Goal: Task Accomplishment & Management: Manage account settings

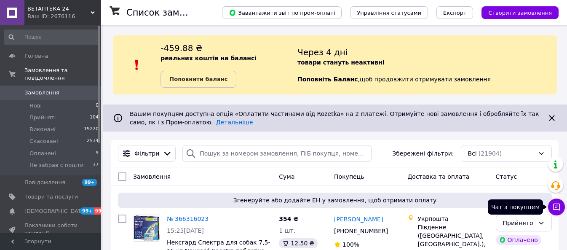
click at [553, 201] on button "Чат з покупцем" at bounding box center [556, 207] width 17 height 17
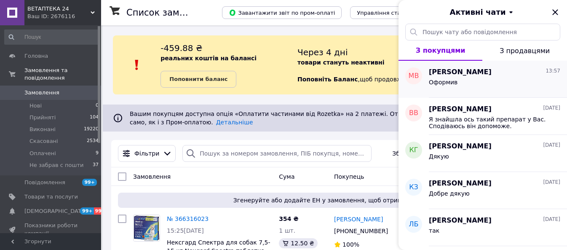
click at [457, 80] on div "Оформив" at bounding box center [495, 83] width 132 height 13
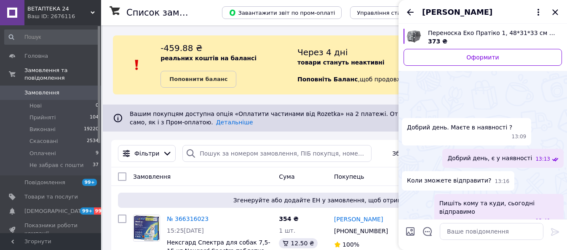
scroll to position [231, 0]
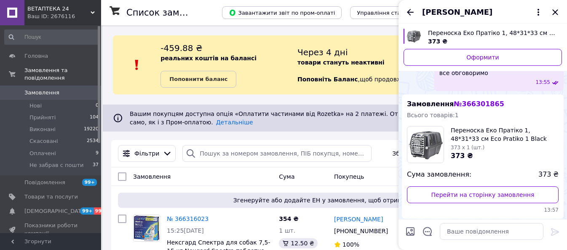
click at [477, 100] on span "№ 366301865" at bounding box center [479, 104] width 50 height 8
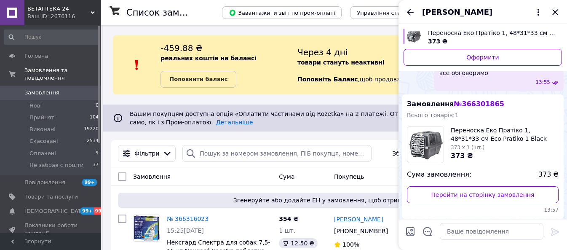
click at [54, 13] on div "Ваш ID: 2676116" at bounding box center [64, 17] width 74 height 8
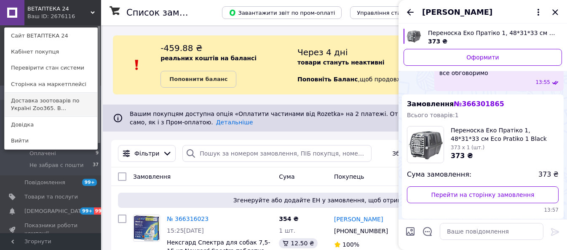
click at [36, 102] on link "Доставка зоотоварів по Україні Zoo365. В..." at bounding box center [51, 105] width 93 height 24
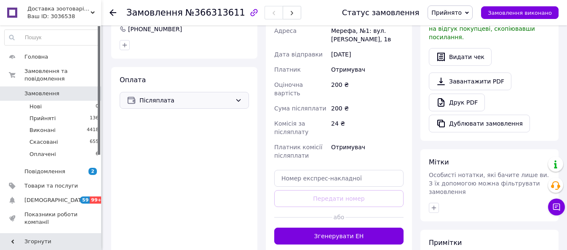
scroll to position [211, 0]
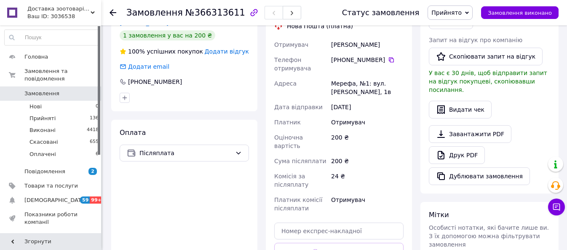
click at [35, 13] on div "Ваш ID: 3036538" at bounding box center [64, 17] width 74 height 8
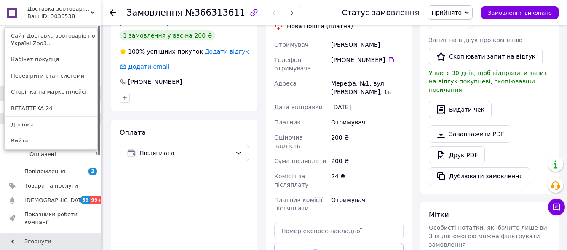
click at [26, 113] on link "ВЕТАПТЕКА 24" at bounding box center [51, 108] width 93 height 16
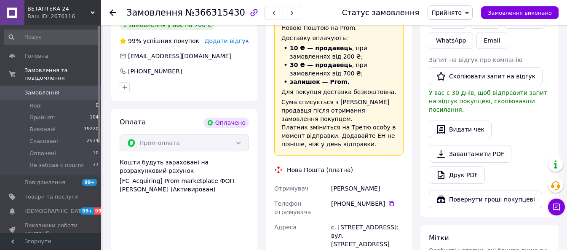
scroll to position [474, 0]
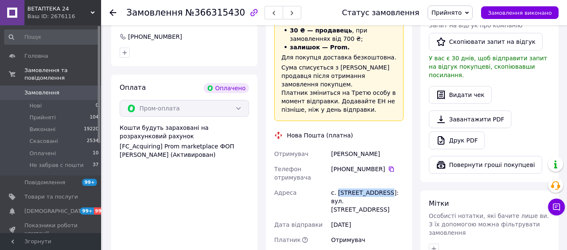
drag, startPoint x: 376, startPoint y: 168, endPoint x: 339, endPoint y: 166, distance: 37.5
click at [339, 185] on div "с. [STREET_ADDRESS]: вул. [STREET_ADDRESS]" at bounding box center [368, 201] width 76 height 32
copy div "Лісові Гринівці"
click at [336, 185] on div "с. [STREET_ADDRESS]: вул. [STREET_ADDRESS]" at bounding box center [368, 201] width 76 height 32
click at [336, 185] on div "с. Лісові Гринівці, №1: вул. Хмельницька, 31" at bounding box center [368, 201] width 76 height 32
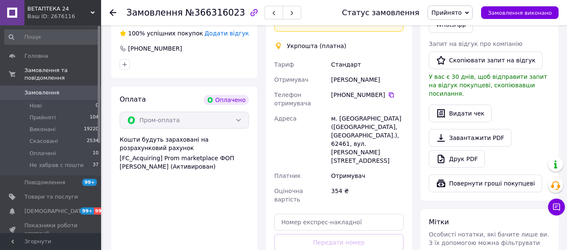
scroll to position [474, 0]
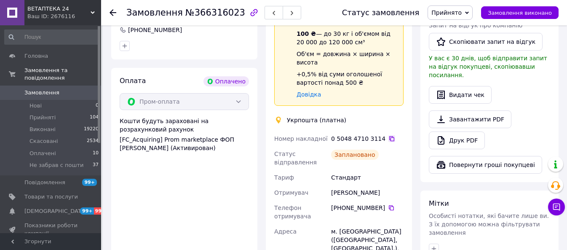
click at [389, 135] on icon at bounding box center [392, 138] width 7 height 7
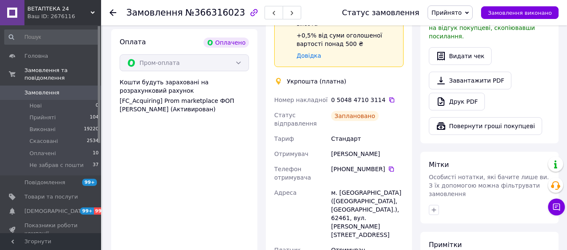
scroll to position [580, 0]
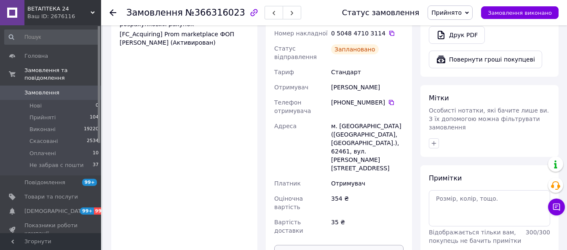
click at [335, 245] on button "Роздрукувати ярлик" at bounding box center [338, 253] width 129 height 17
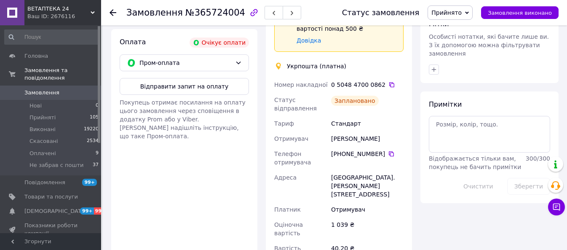
scroll to position [421, 0]
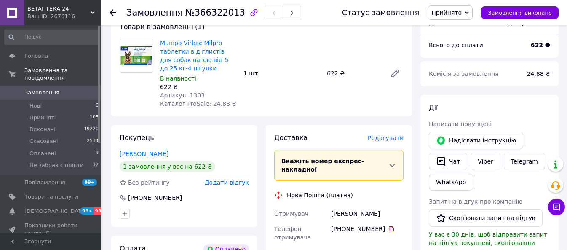
scroll to position [316, 0]
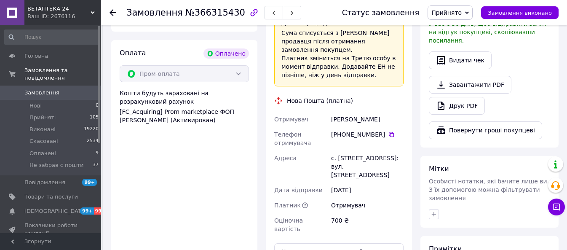
scroll to position [527, 0]
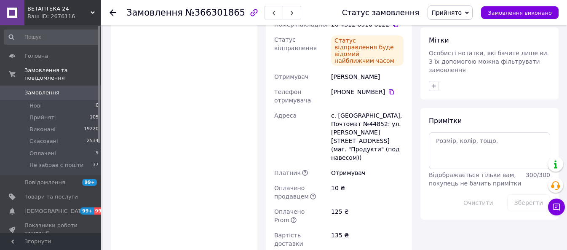
scroll to position [421, 0]
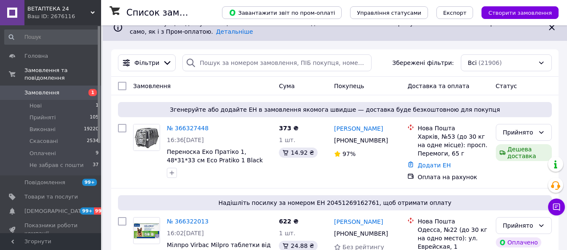
scroll to position [105, 0]
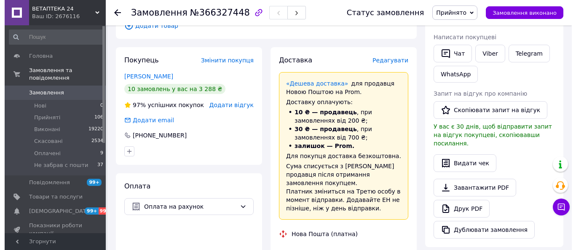
scroll to position [158, 0]
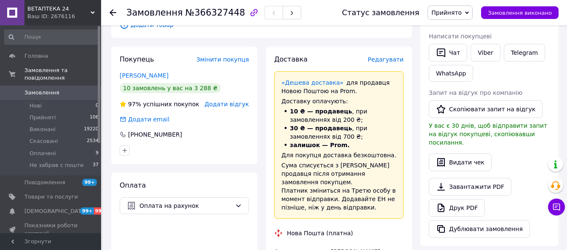
click at [385, 61] on span "Редагувати" at bounding box center [386, 59] width 36 height 7
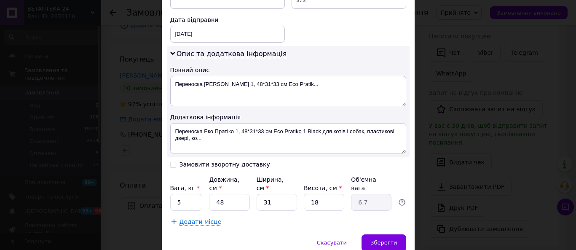
scroll to position [419, 0]
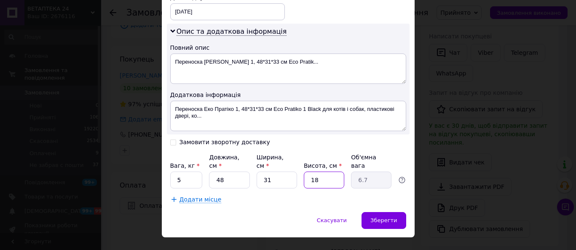
click at [325, 172] on input "18" at bounding box center [324, 180] width 40 height 17
type input "3"
type input "1.12"
type input "33"
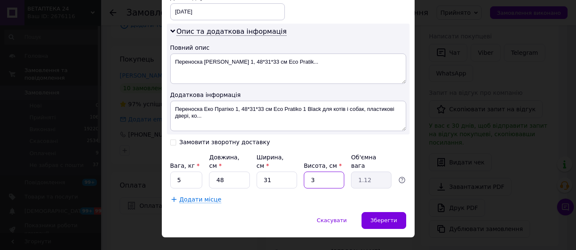
type input "12.28"
type input "3"
type input "1.12"
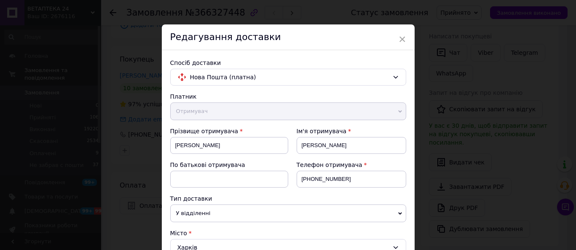
scroll to position [0, 0]
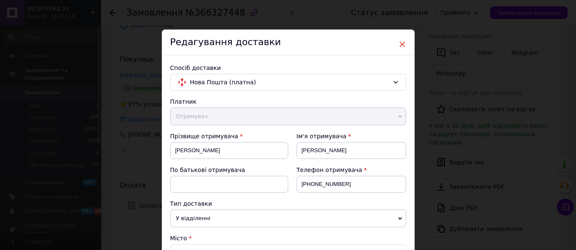
click at [400, 43] on span "×" at bounding box center [403, 44] width 8 height 14
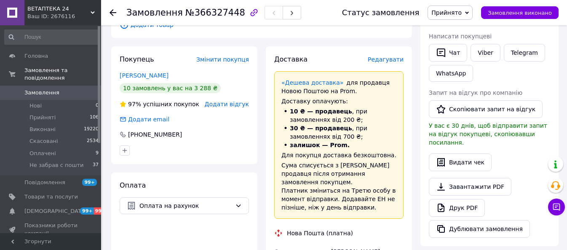
click at [392, 58] on span "Редагувати" at bounding box center [386, 59] width 36 height 7
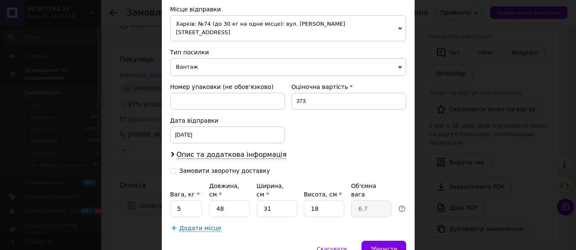
scroll to position [325, 0]
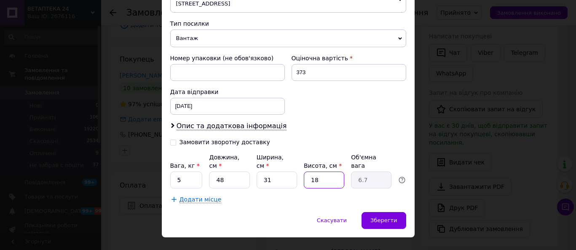
click at [329, 172] on input "18" at bounding box center [324, 180] width 40 height 17
type input "3"
type input "1.12"
type input "33"
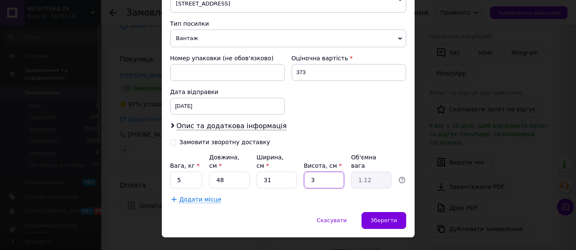
type input "12.28"
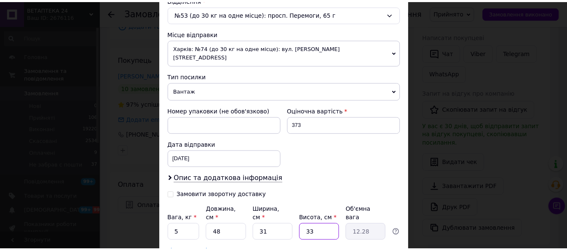
scroll to position [220, 0]
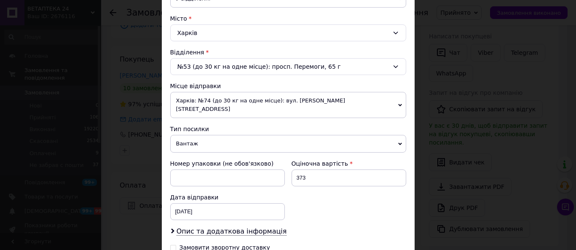
type input "33"
click at [396, 101] on span "Харків: №74 (до 30 кг на одне місце): вул. [PERSON_NAME][STREET_ADDRESS]" at bounding box center [288, 105] width 236 height 26
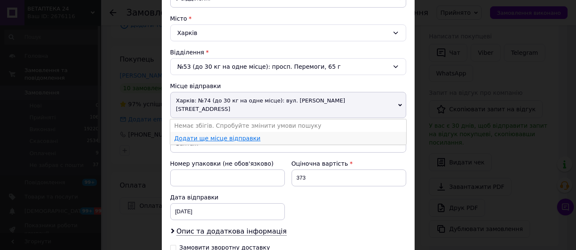
click at [197, 135] on link "Додати ще місце відправки" at bounding box center [217, 138] width 86 height 7
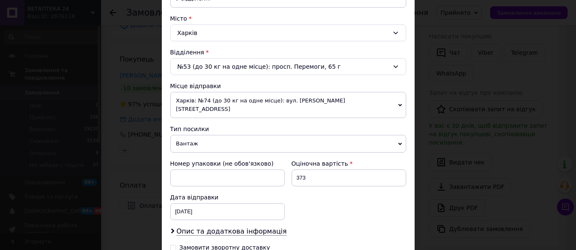
click at [488, 89] on div "× Редагування доставки Спосіб доставки Нова Пошта (платна) Платник Отримувач Ві…" at bounding box center [288, 125] width 576 height 250
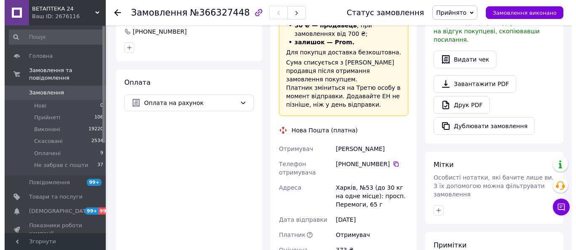
scroll to position [158, 0]
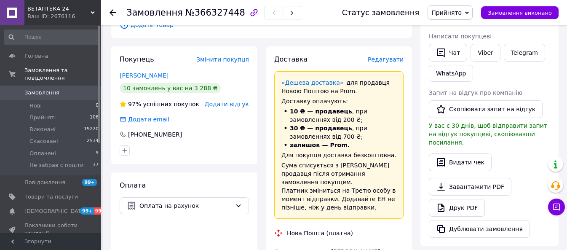
click at [383, 61] on span "Редагувати" at bounding box center [386, 59] width 36 height 7
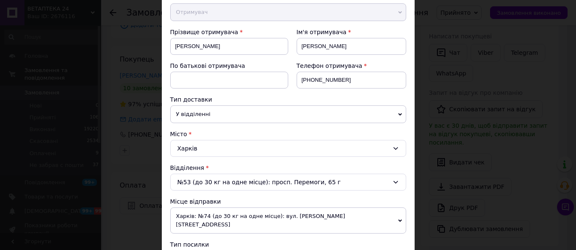
scroll to position [105, 0]
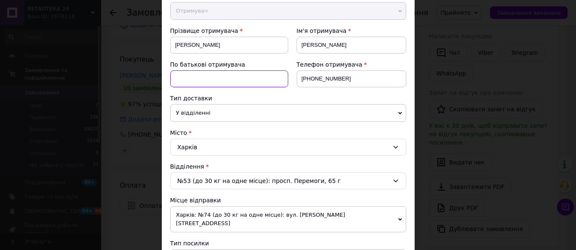
click at [218, 81] on input at bounding box center [229, 78] width 118 height 17
type input "і"
type input "в"
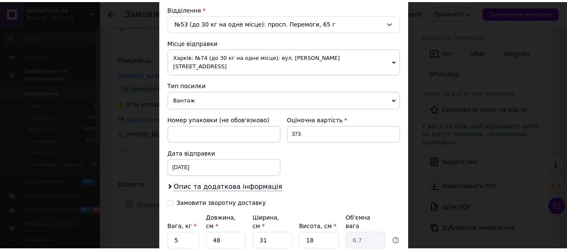
scroll to position [316, 0]
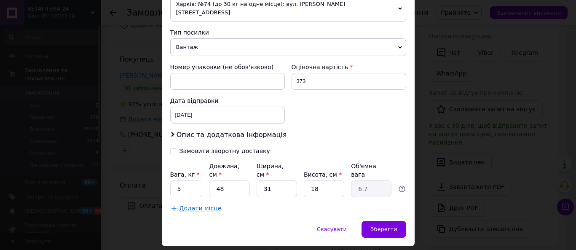
type input "Вікторівна"
click at [316, 180] on input "18" at bounding box center [324, 188] width 40 height 17
type input "3"
type input "1.12"
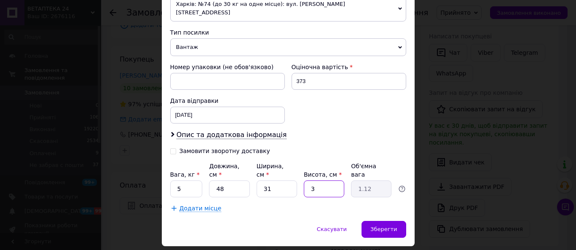
type input "33"
type input "12.28"
type input "333"
type input "123.88"
type input "33"
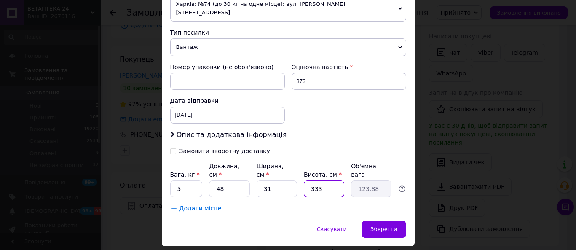
type input "12.28"
type input "33"
click at [340, 226] on span "Скасувати" at bounding box center [332, 229] width 30 height 6
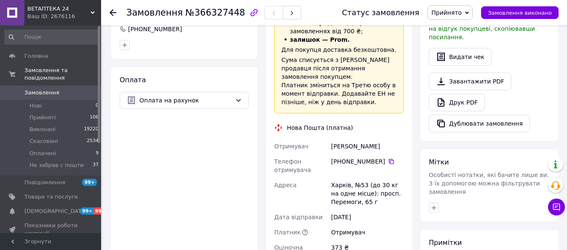
scroll to position [369, 0]
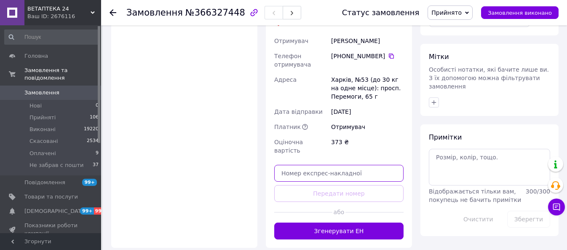
paste input "20451269174784"
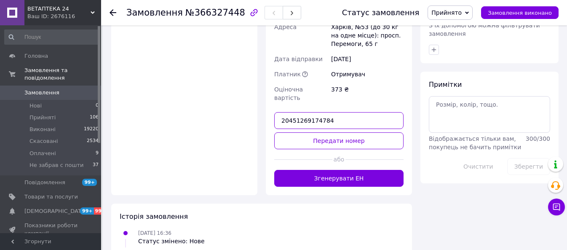
scroll to position [437, 0]
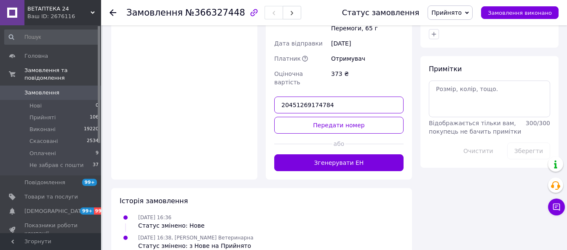
type input "20451269174784"
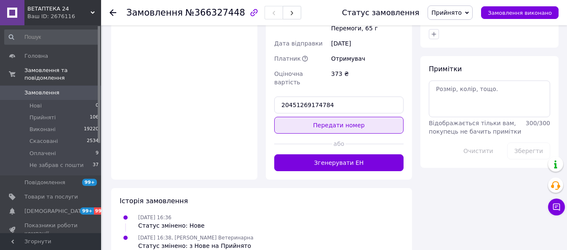
click at [333, 117] on button "Передати номер" at bounding box center [338, 125] width 129 height 17
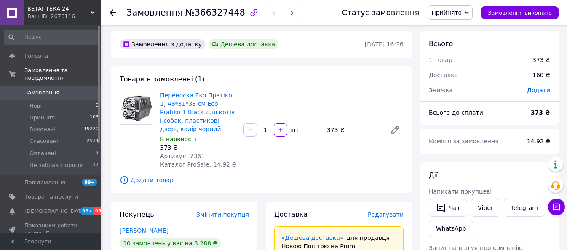
scroll to position [0, 0]
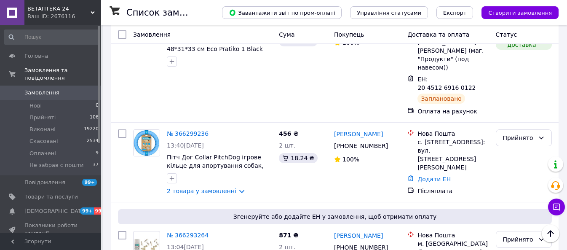
scroll to position [738, 0]
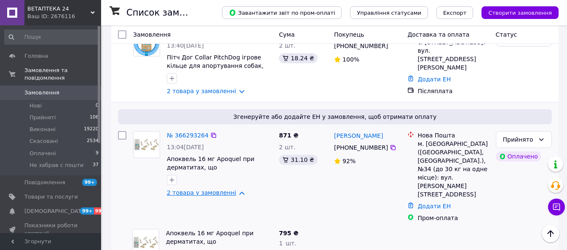
scroll to position [843, 0]
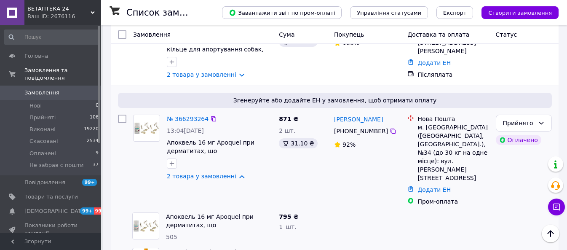
click at [230, 173] on link "2 товара у замовленні" at bounding box center [202, 176] width 70 height 7
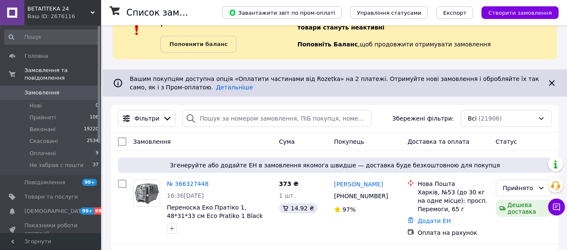
scroll to position [53, 0]
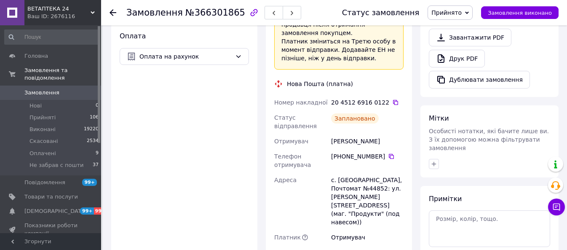
scroll to position [263, 0]
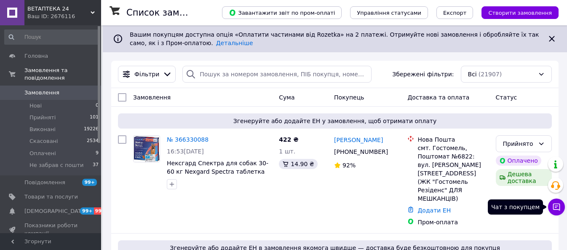
click at [555, 205] on icon at bounding box center [557, 207] width 8 height 8
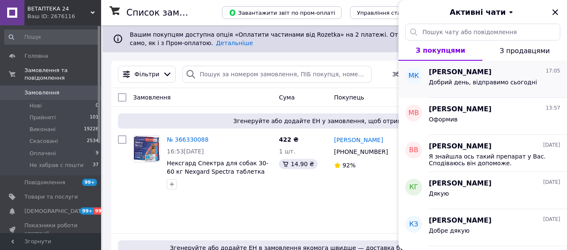
click at [470, 78] on div "Добрий день, відправимо сьогодні" at bounding box center [495, 83] width 132 height 13
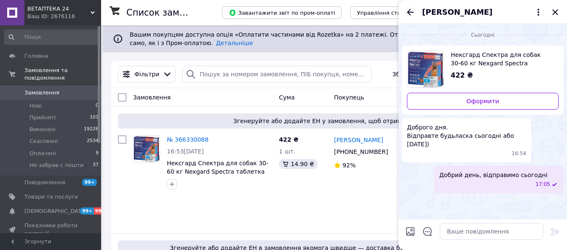
click at [406, 10] on icon "Назад" at bounding box center [410, 12] width 10 height 10
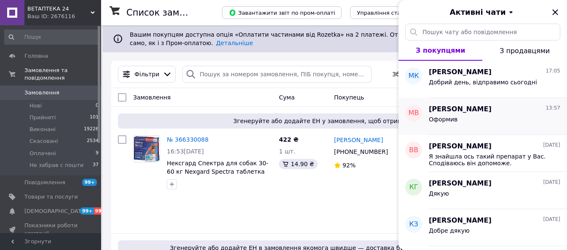
click at [484, 121] on div "Оформив" at bounding box center [495, 120] width 132 height 13
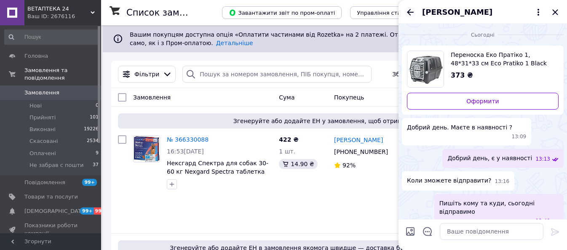
click at [410, 12] on icon "Назад" at bounding box center [410, 12] width 7 height 6
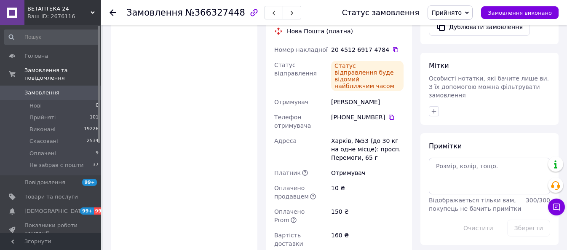
scroll to position [369, 0]
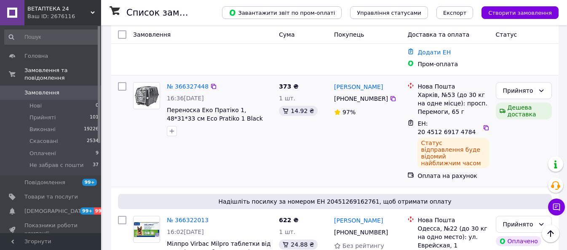
scroll to position [53, 0]
